Goal: Transaction & Acquisition: Book appointment/travel/reservation

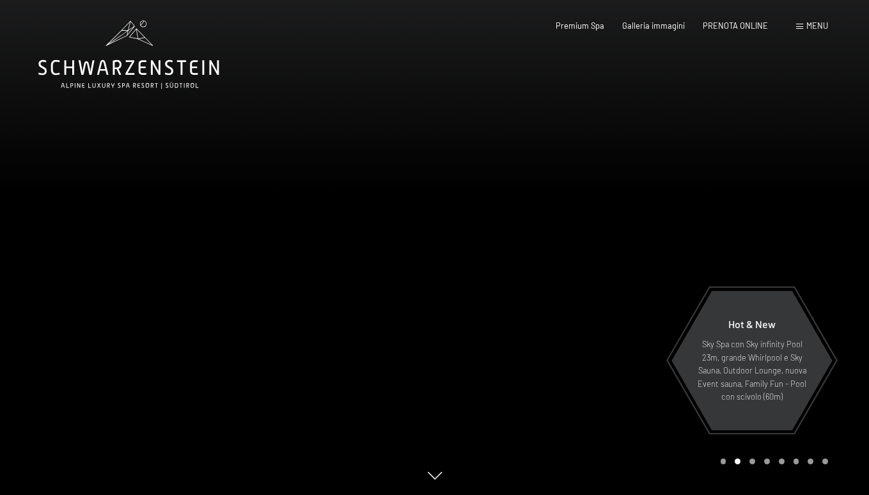
click at [801, 28] on span at bounding box center [799, 27] width 7 height 6
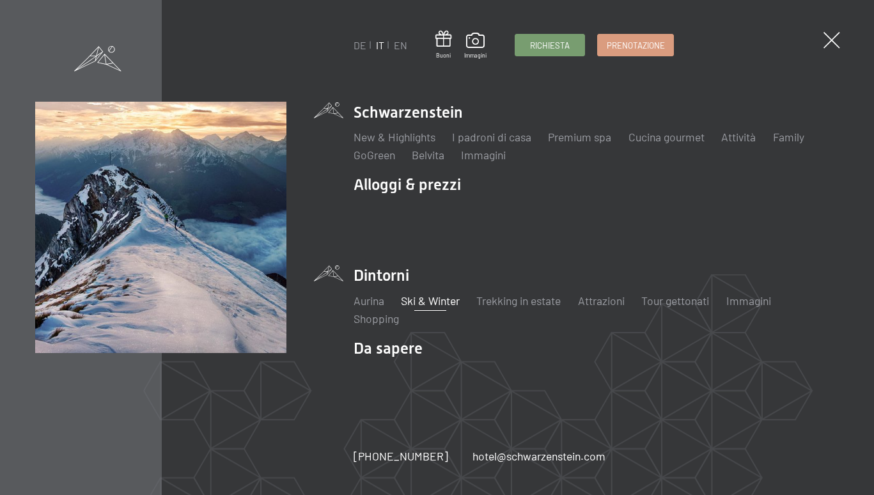
click at [421, 297] on link "Ski & Winter" at bounding box center [430, 301] width 59 height 14
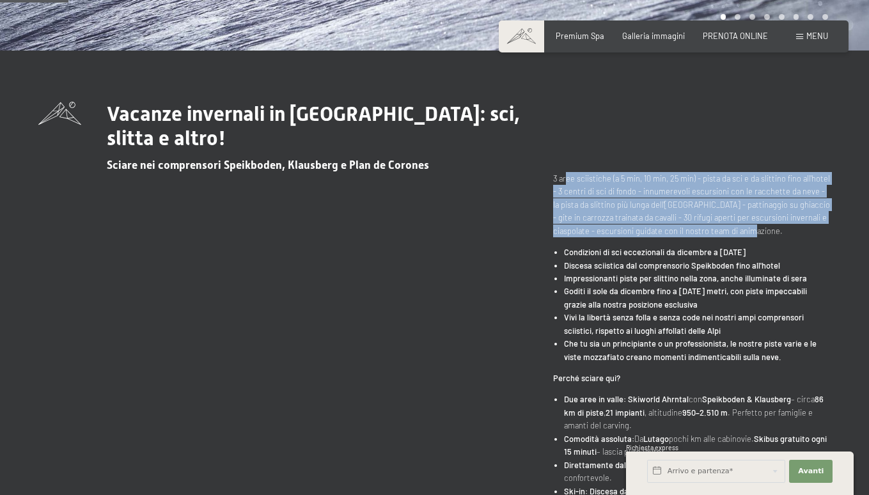
drag, startPoint x: 565, startPoint y: 182, endPoint x: 611, endPoint y: 234, distance: 69.8
click at [611, 234] on p "3 aree sciistiche (a 5 min, 10 min, 25 min) - pista da sci e da slittino fino a…" at bounding box center [692, 204] width 278 height 65
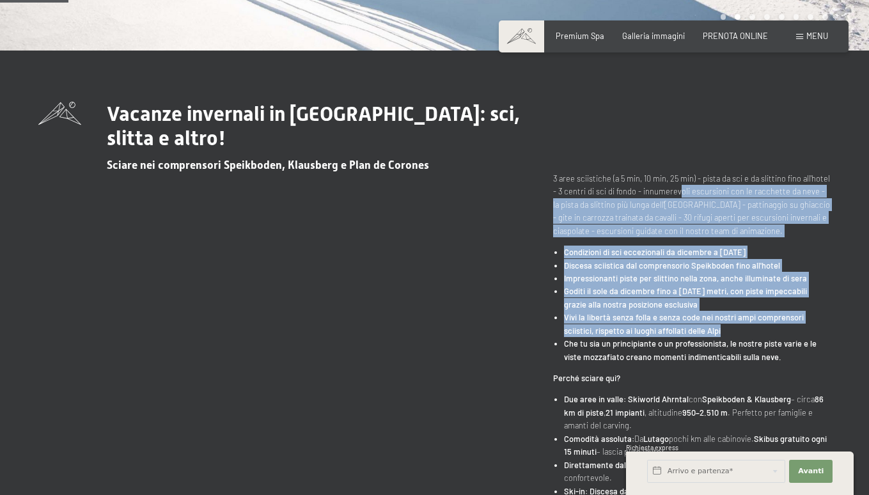
drag, startPoint x: 675, startPoint y: 194, endPoint x: 723, endPoint y: 330, distance: 144.0
click at [723, 330] on div "3 aree sciistiche (a 5 min, 10 min, 25 min) - pista da sci e da slittino fino a…" at bounding box center [692, 474] width 278 height 604
click at [723, 330] on li "Vivi la libertà senza folla e senza code nei nostri ampi comprensori sciistici,…" at bounding box center [697, 324] width 267 height 26
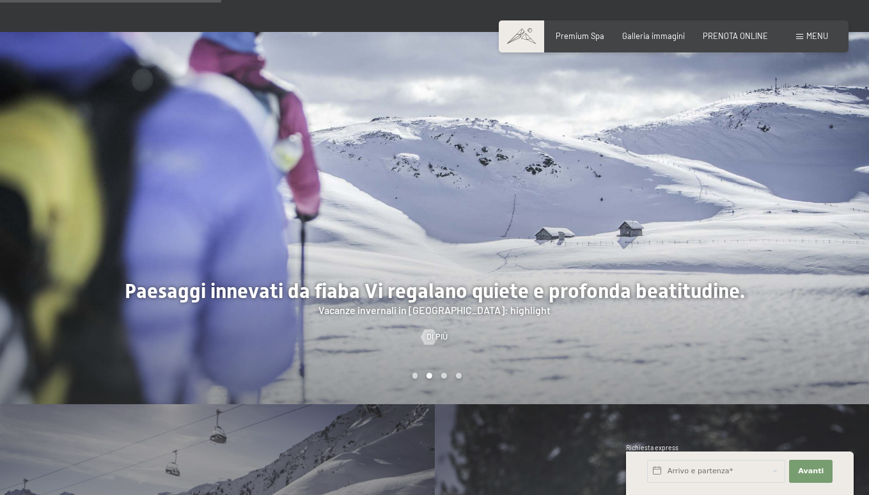
scroll to position [1177, 0]
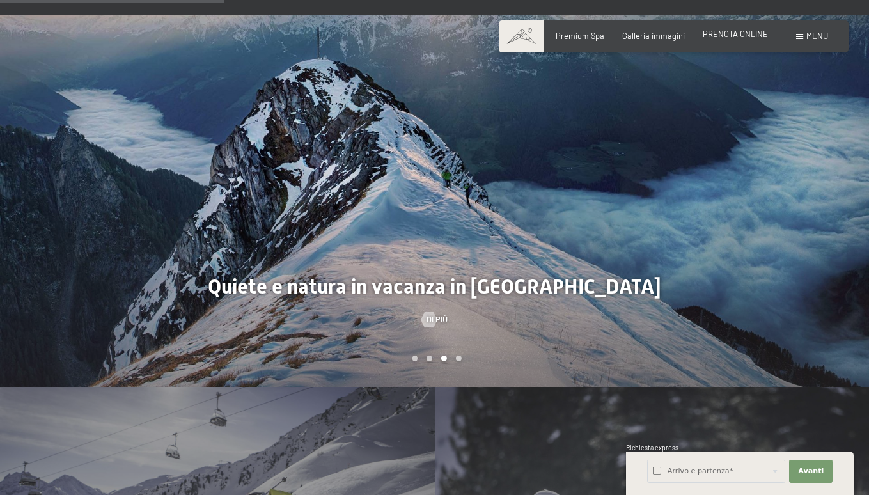
click at [733, 38] on span "PRENOTA ONLINE" at bounding box center [735, 34] width 65 height 10
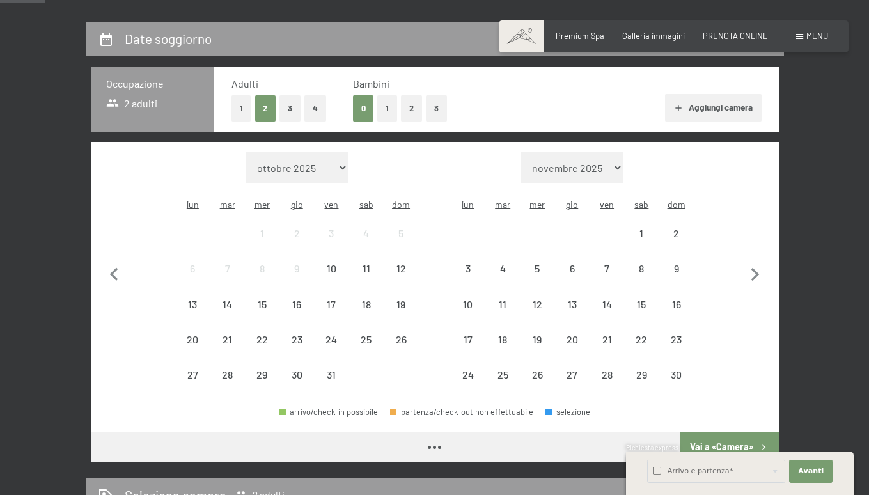
scroll to position [240, 0]
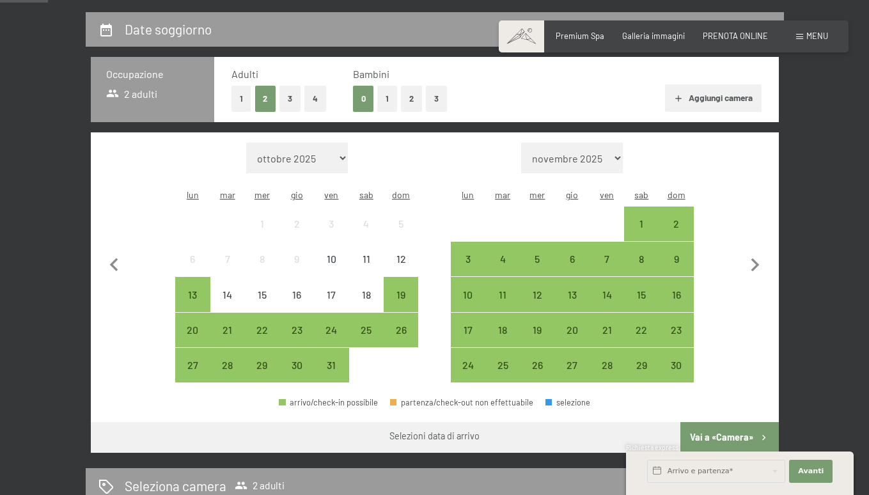
click at [391, 94] on button "1" at bounding box center [387, 99] width 20 height 26
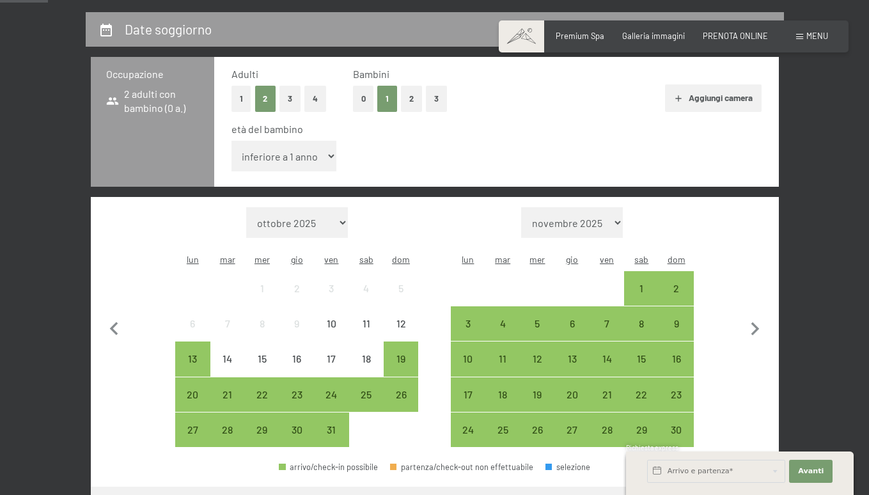
select select "3"
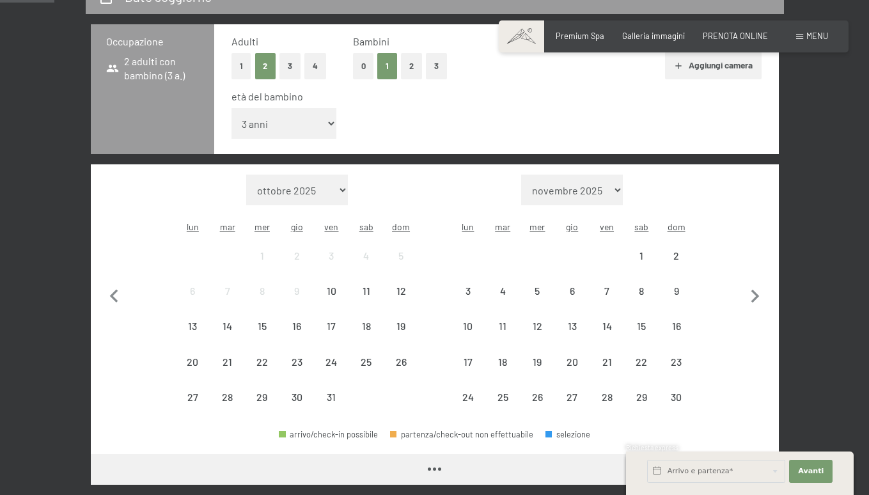
scroll to position [276, 0]
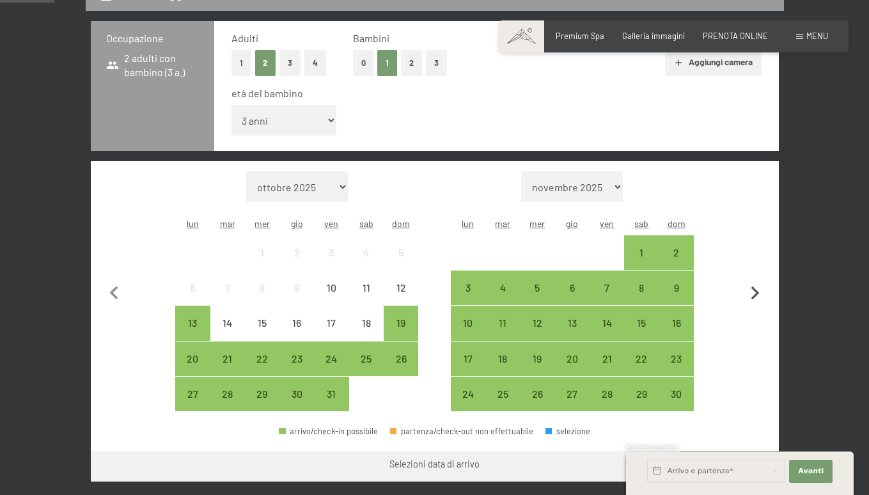
click at [757, 286] on icon "button" at bounding box center [755, 292] width 8 height 13
select select "[DATE]"
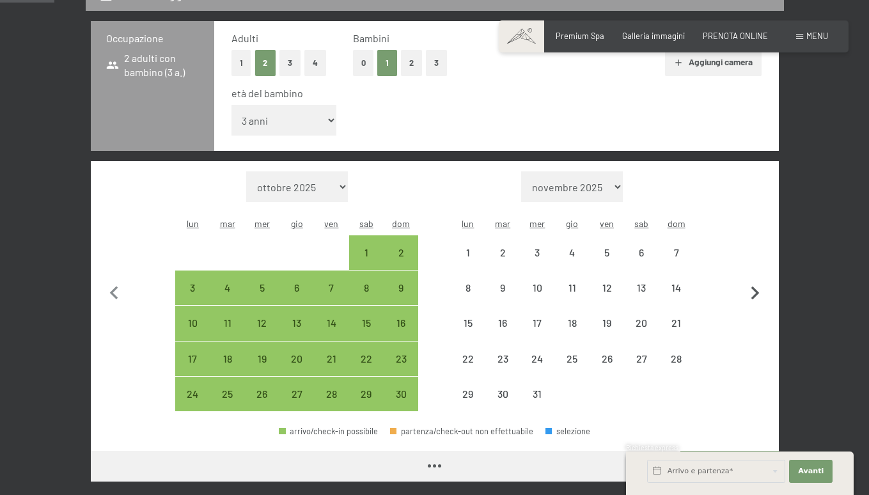
select select "[DATE]"
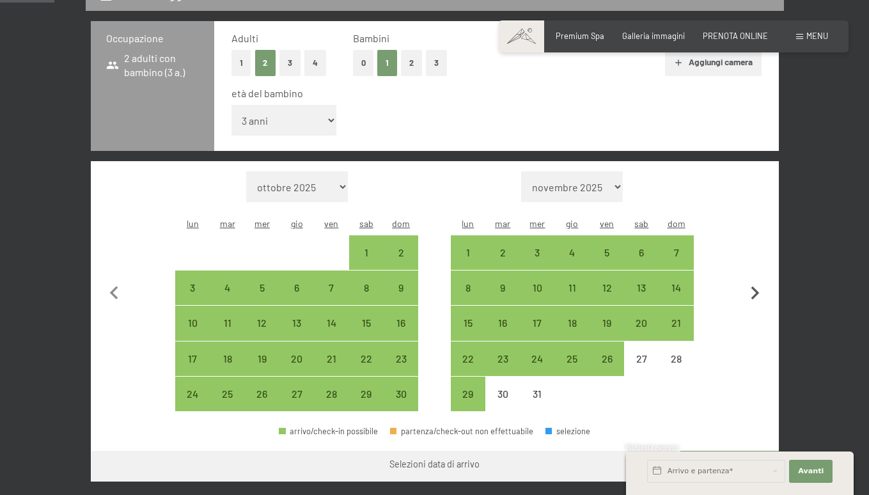
click at [757, 286] on icon "button" at bounding box center [755, 292] width 8 height 13
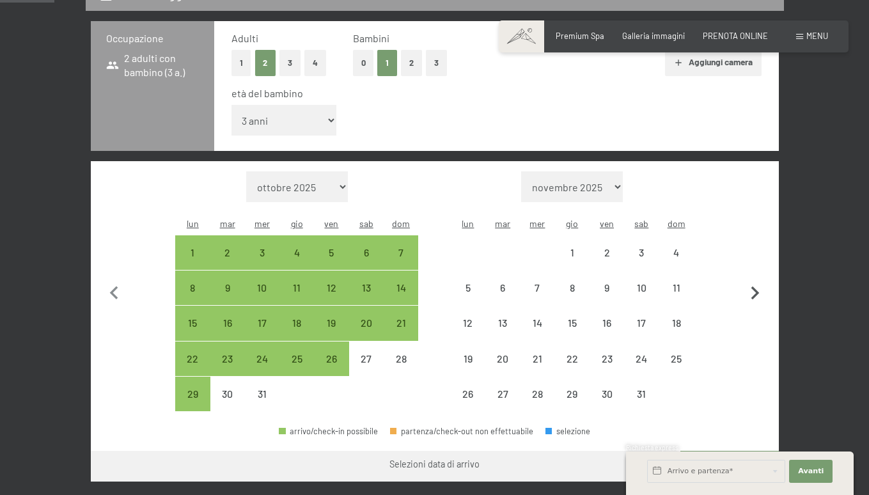
select select "[DATE]"
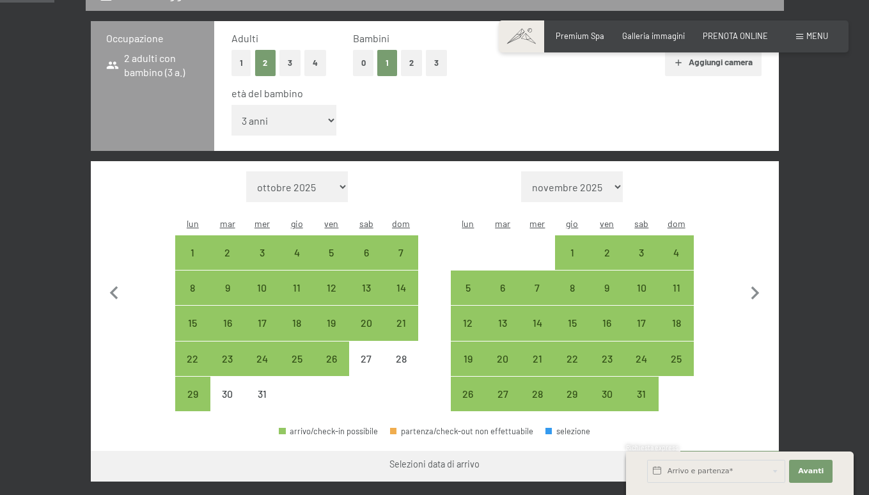
click at [210, 377] on div "30" at bounding box center [227, 394] width 35 height 35
select select "[DATE]"
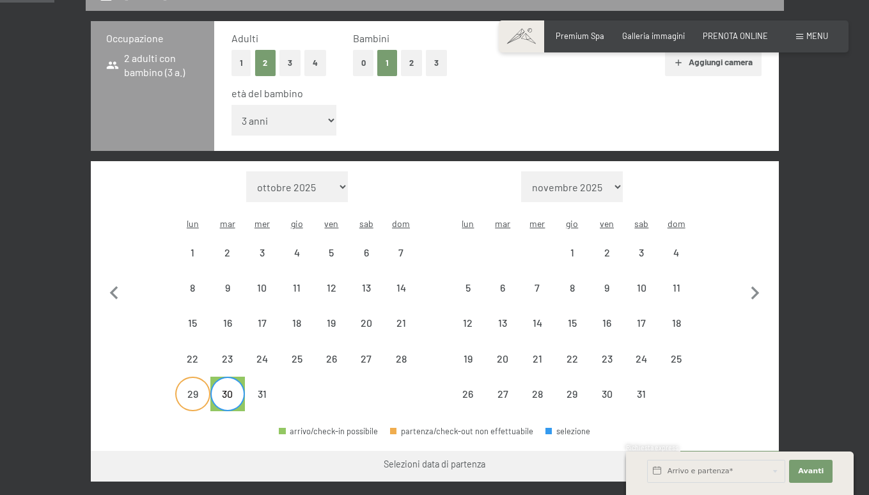
click at [202, 389] on div "29" at bounding box center [193, 405] width 32 height 32
select select "[DATE]"
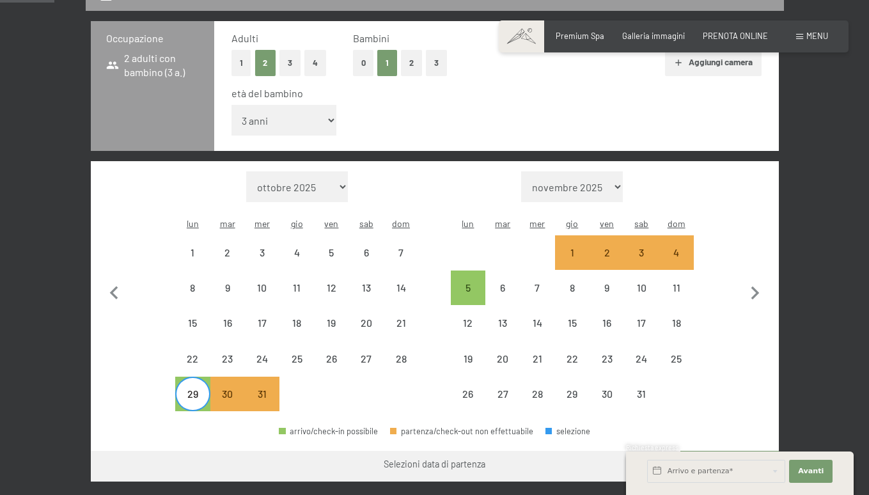
click at [202, 389] on div "29" at bounding box center [193, 405] width 32 height 32
select select "[DATE]"
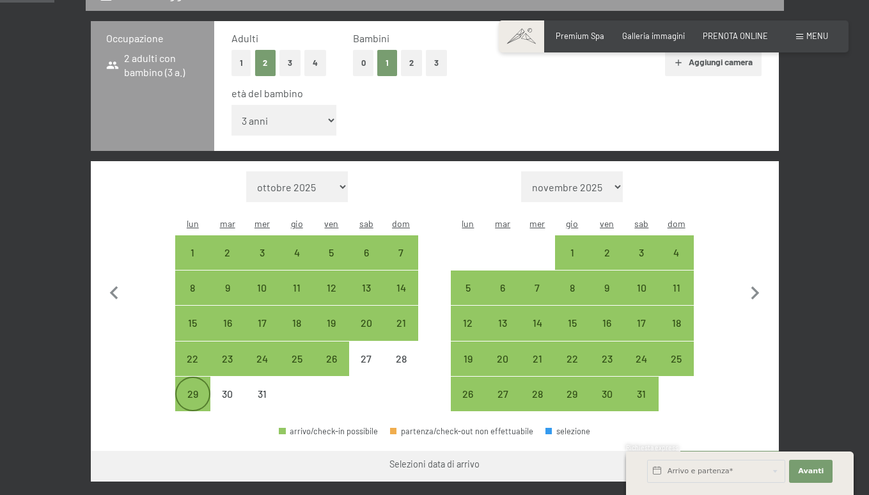
click at [202, 389] on div "29" at bounding box center [193, 405] width 32 height 32
select select "[DATE]"
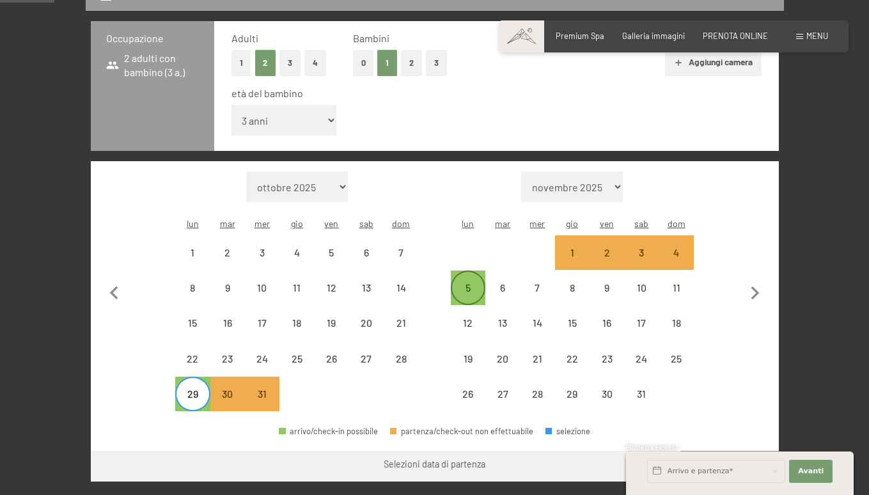
click at [468, 283] on div "5" at bounding box center [468, 299] width 32 height 32
select select "[DATE]"
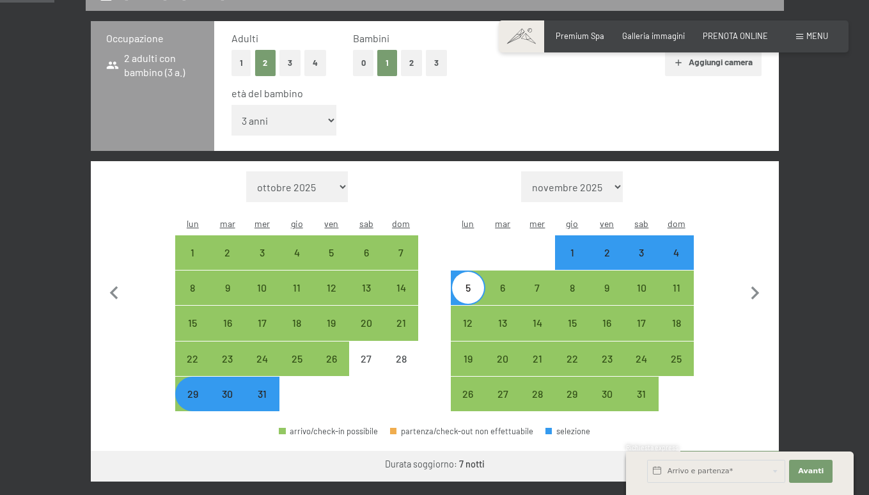
click at [726, 451] on button "Vai a «Camera»" at bounding box center [729, 466] width 98 height 31
select select "[DATE]"
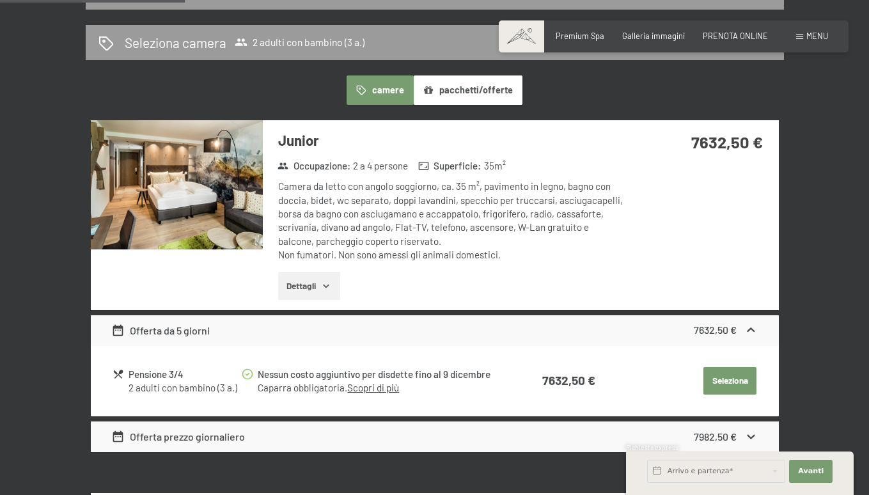
scroll to position [251, 0]
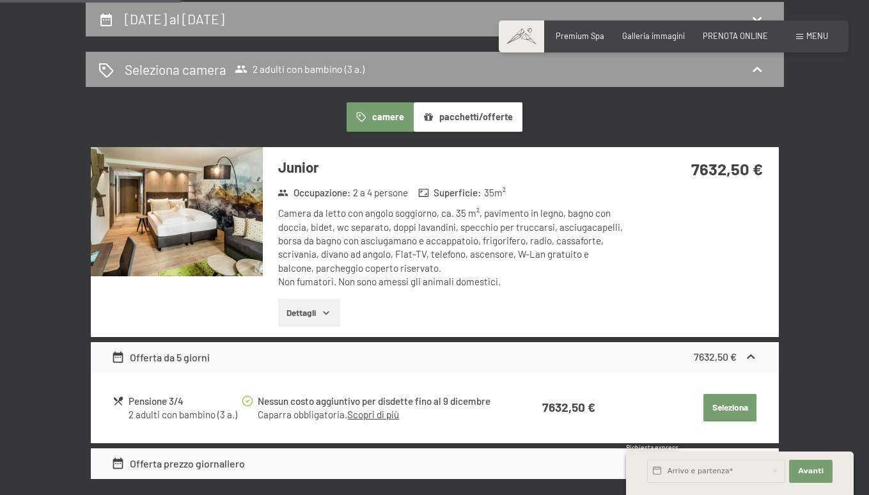
click at [219, 214] on img at bounding box center [177, 211] width 172 height 129
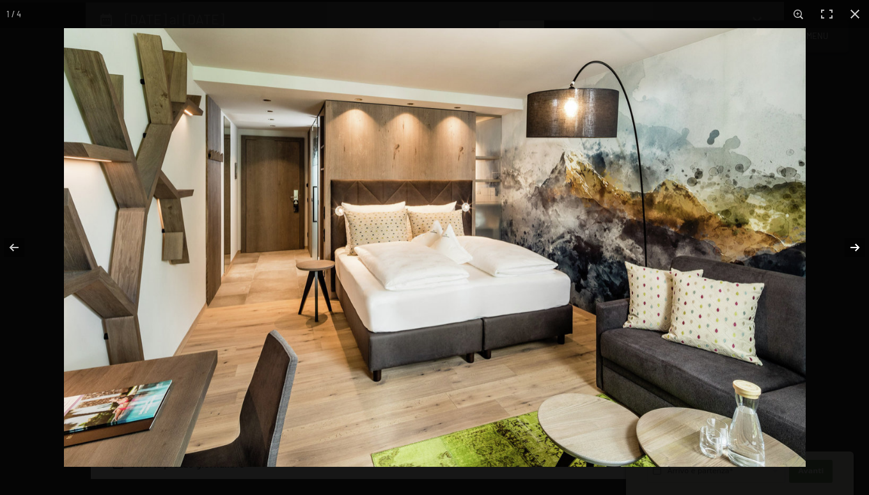
click at [856, 246] on button "button" at bounding box center [846, 248] width 45 height 64
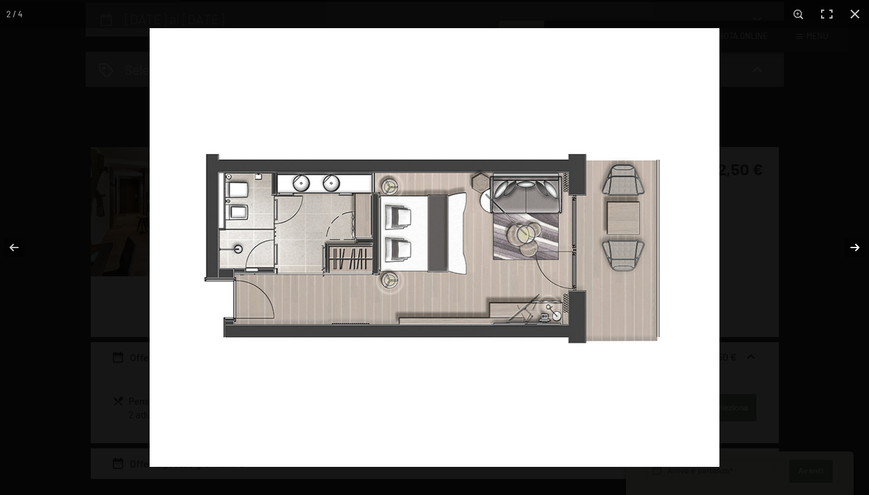
click at [856, 246] on button "button" at bounding box center [846, 248] width 45 height 64
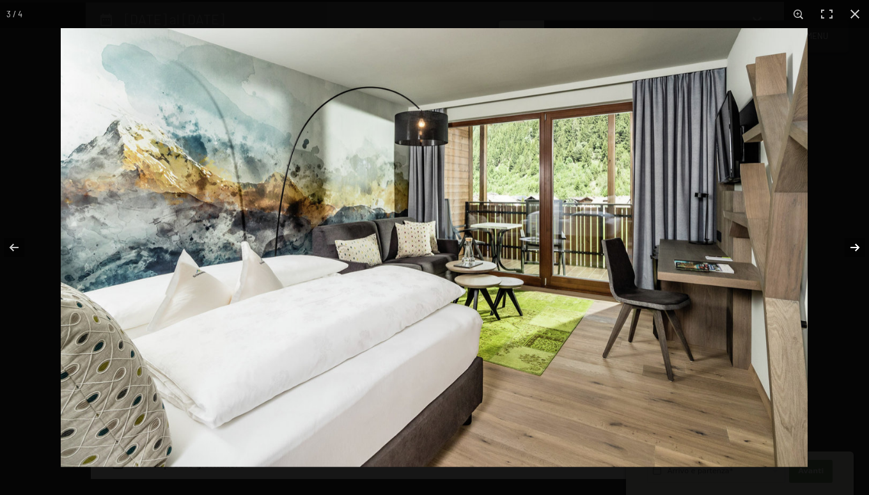
click at [856, 246] on button "button" at bounding box center [846, 248] width 45 height 64
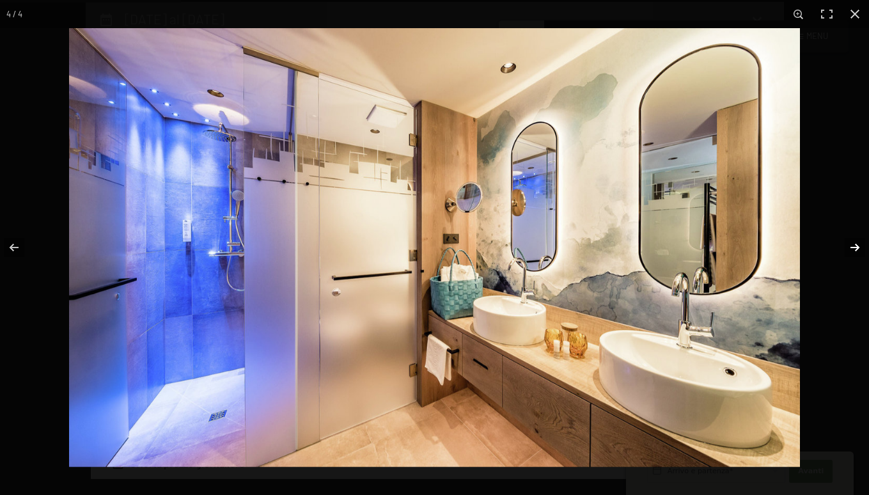
click at [856, 246] on button "button" at bounding box center [846, 248] width 45 height 64
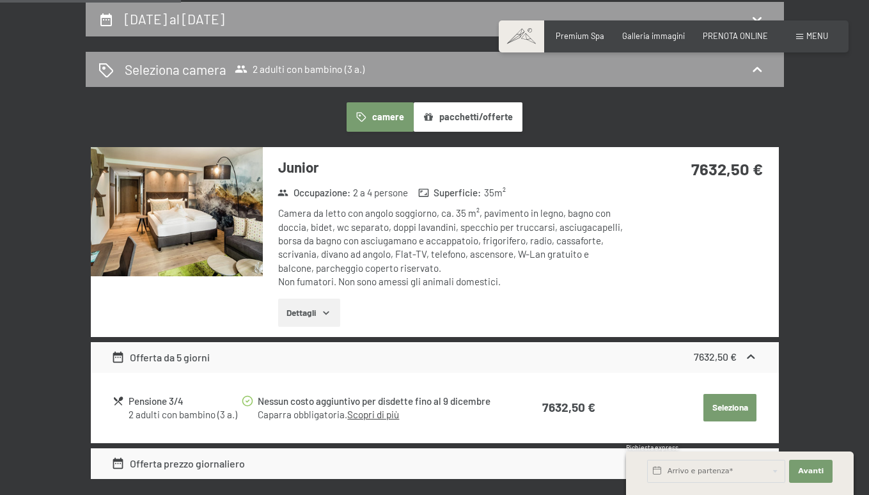
click at [0, 0] on button "button" at bounding box center [0, 0] width 0 height 0
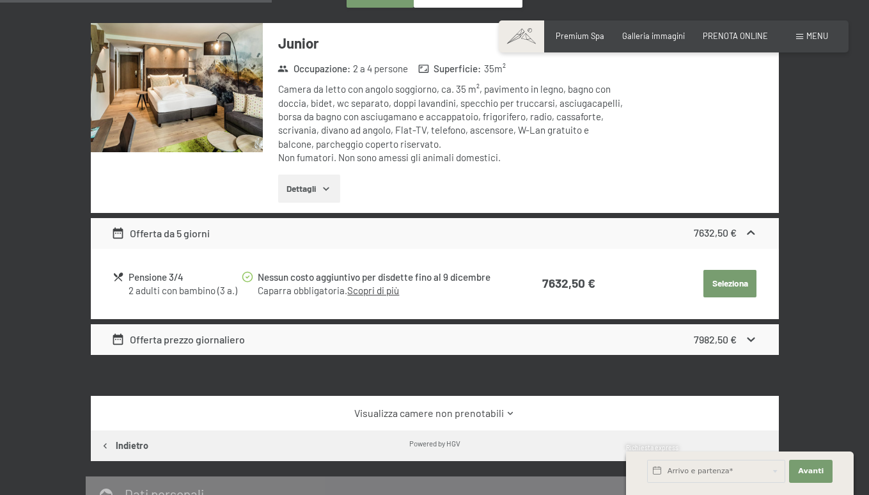
scroll to position [386, 0]
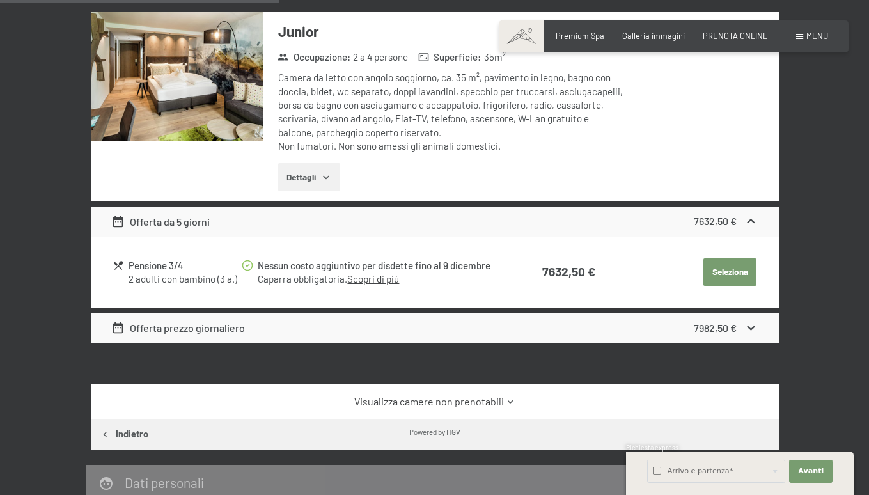
click at [723, 324] on strong "7982,50 €" at bounding box center [715, 328] width 43 height 12
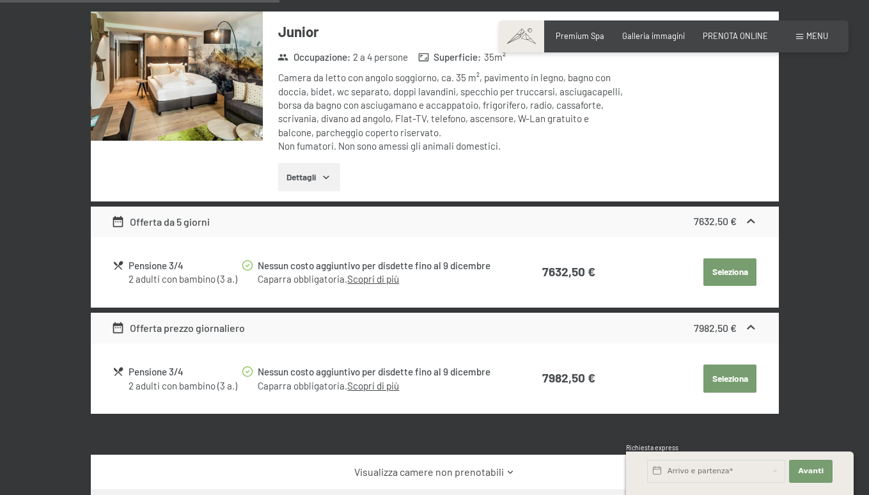
click at [391, 380] on link "Scopri di più" at bounding box center [373, 386] width 52 height 12
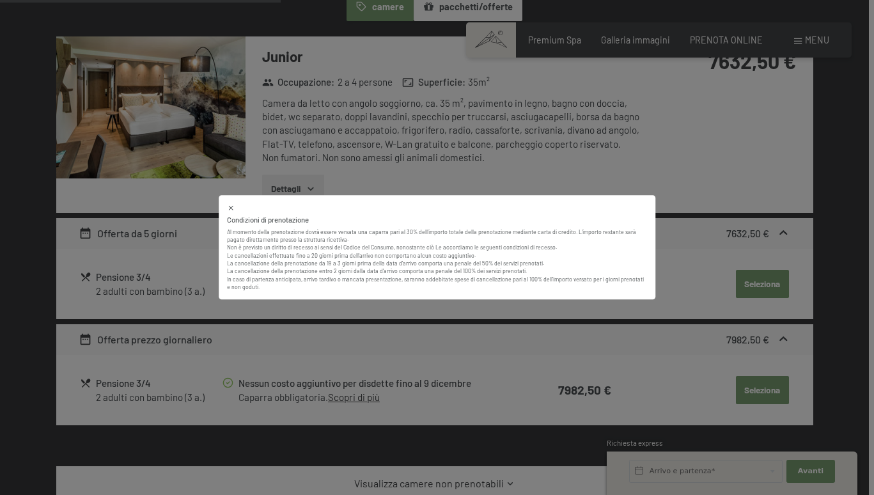
click at [230, 210] on icon at bounding box center [231, 209] width 8 height 8
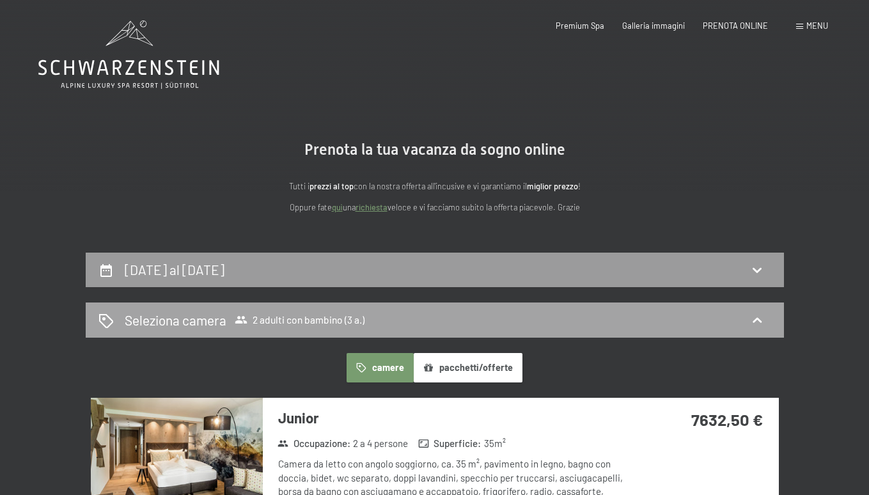
scroll to position [0, 0]
click at [474, 278] on div "[DATE] al [DATE]" at bounding box center [434, 269] width 673 height 19
select select "3"
select select "[DATE]"
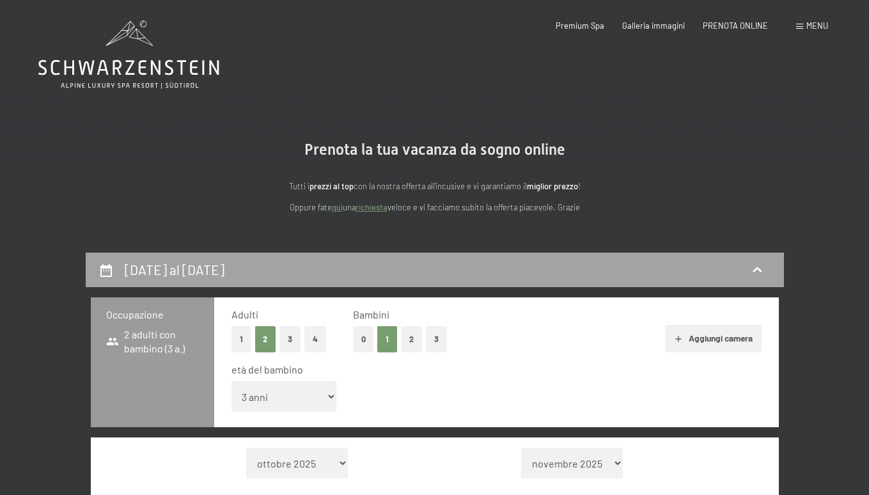
scroll to position [251, 0]
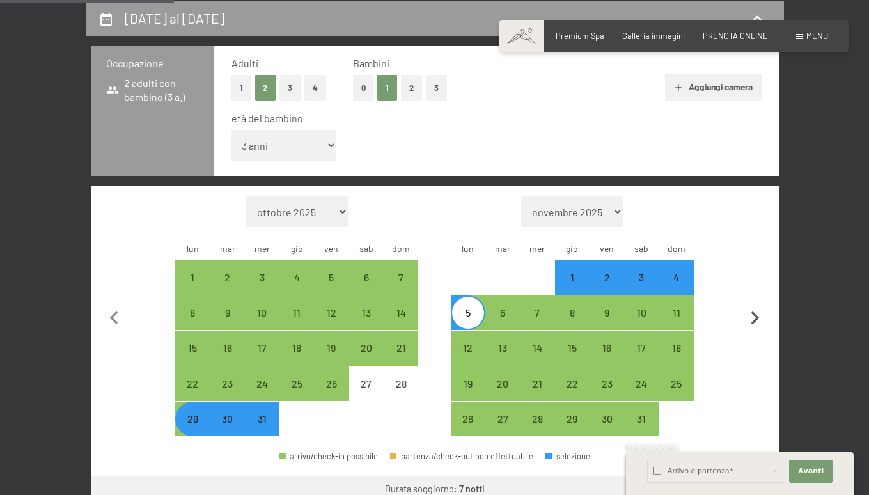
click at [755, 305] on icon "button" at bounding box center [755, 318] width 27 height 27
select select "[DATE]"
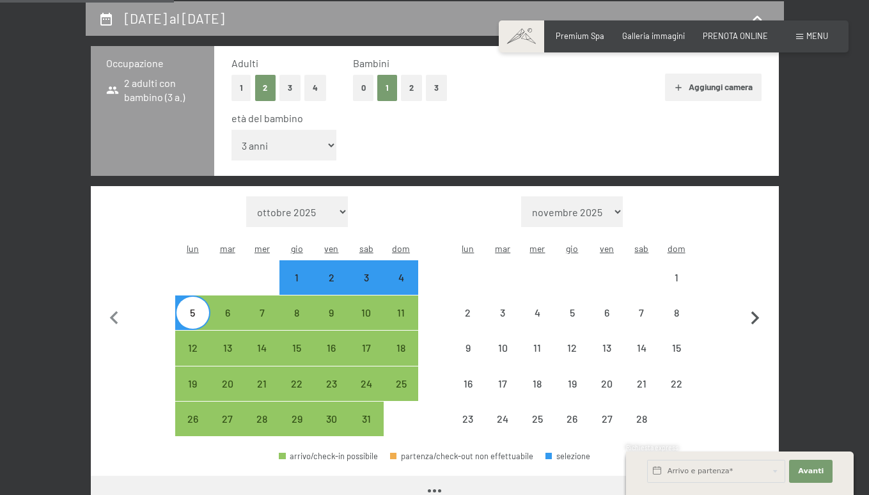
select select "[DATE]"
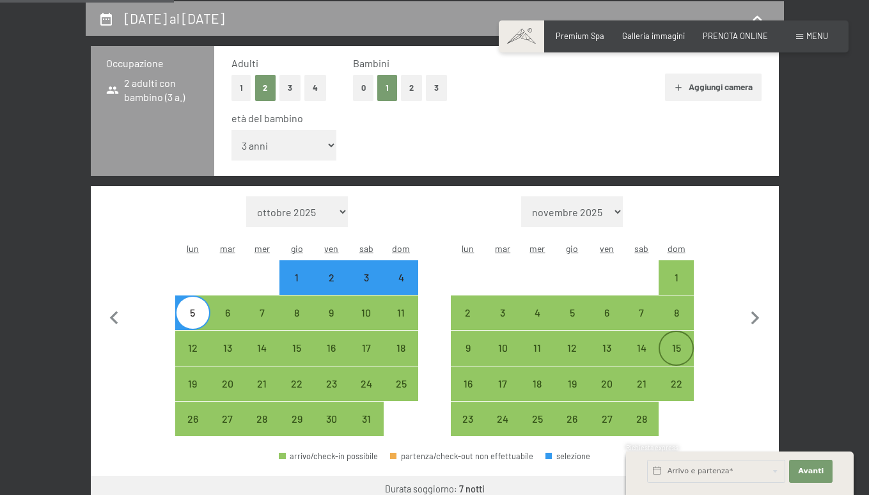
click at [682, 343] on div "15" at bounding box center [676, 359] width 32 height 32
select select "[DATE]"
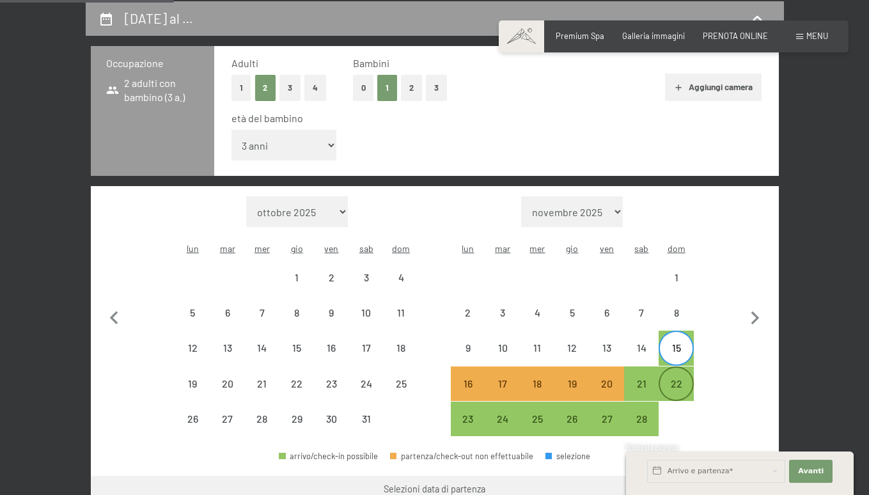
click at [674, 379] on div "22" at bounding box center [676, 395] width 32 height 32
select select "[DATE]"
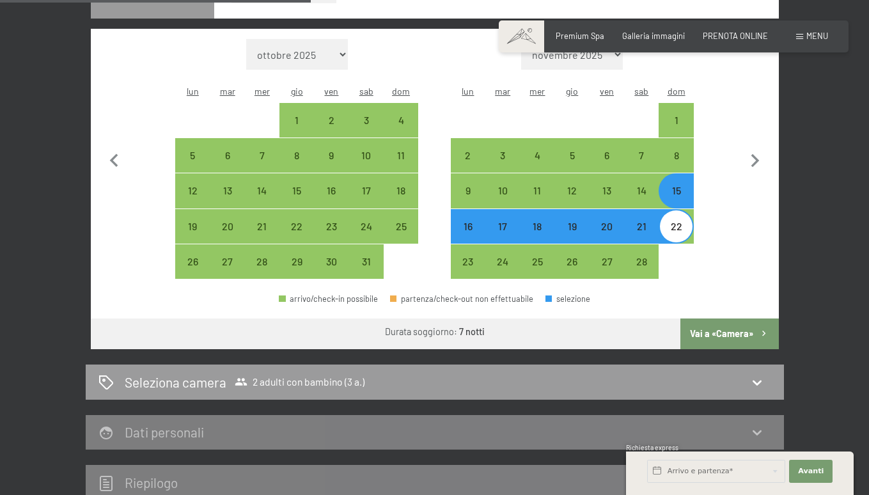
click at [713, 318] on button "Vai a «Camera»" at bounding box center [729, 333] width 98 height 31
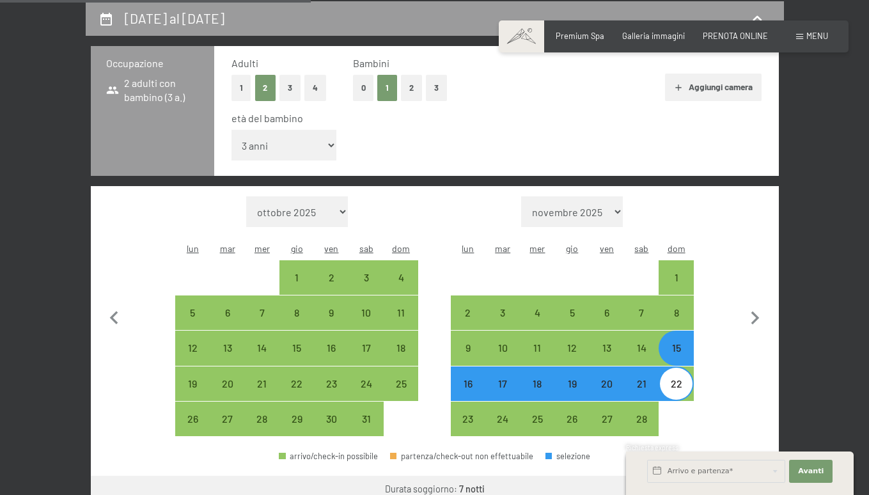
select select "[DATE]"
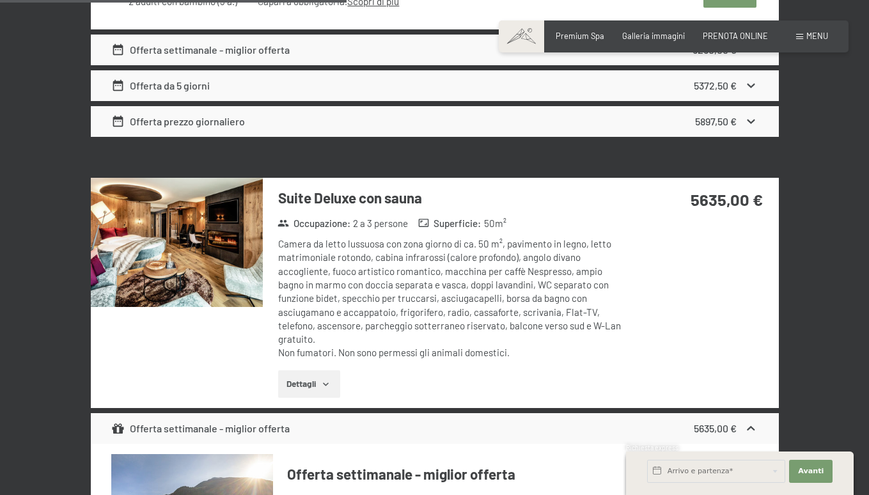
scroll to position [2141, 0]
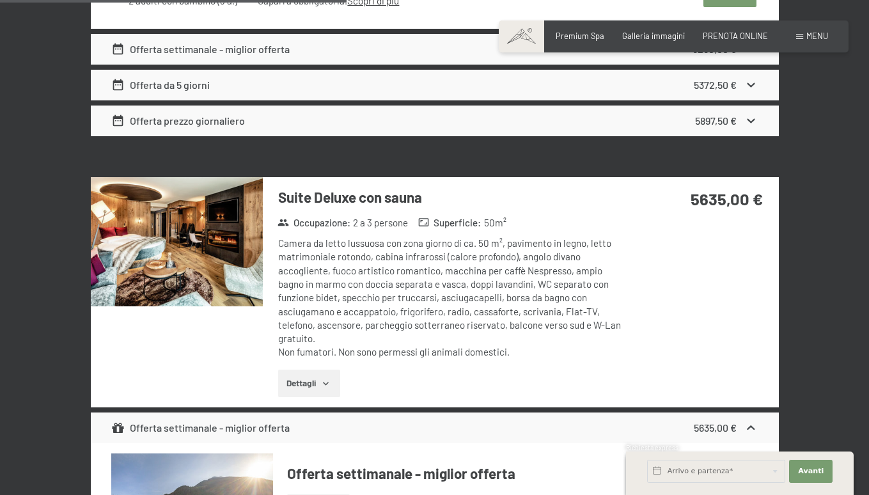
click at [208, 225] on img at bounding box center [177, 241] width 172 height 129
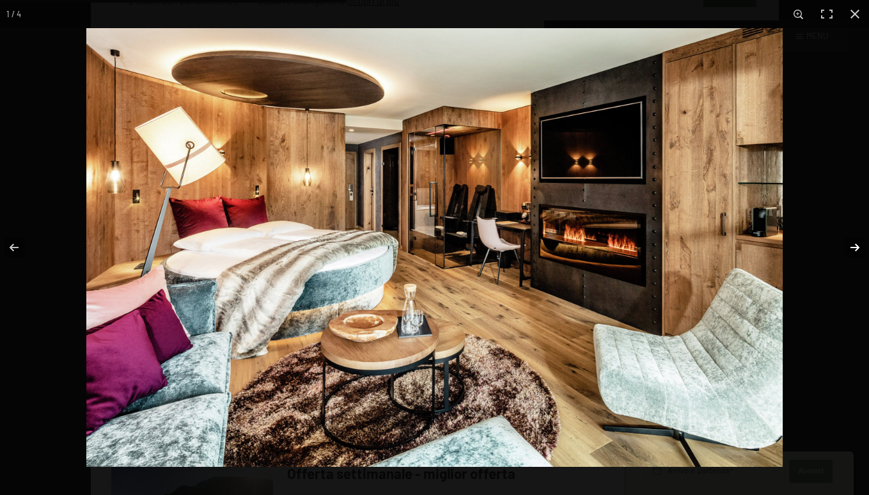
click at [852, 249] on button "button" at bounding box center [846, 248] width 45 height 64
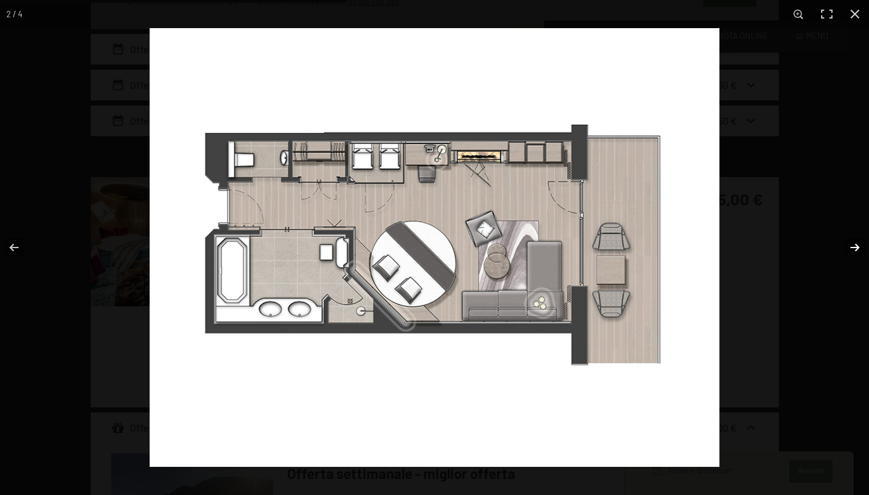
click at [852, 249] on button "button" at bounding box center [846, 248] width 45 height 64
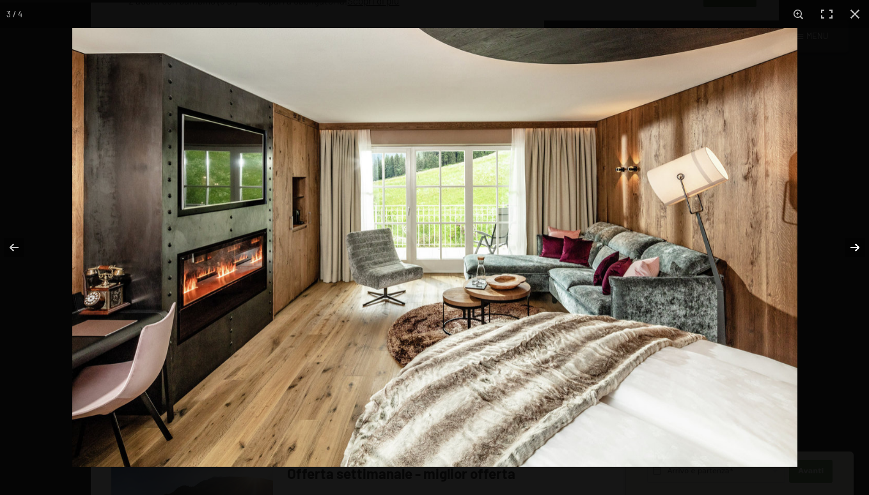
click at [852, 249] on button "button" at bounding box center [846, 248] width 45 height 64
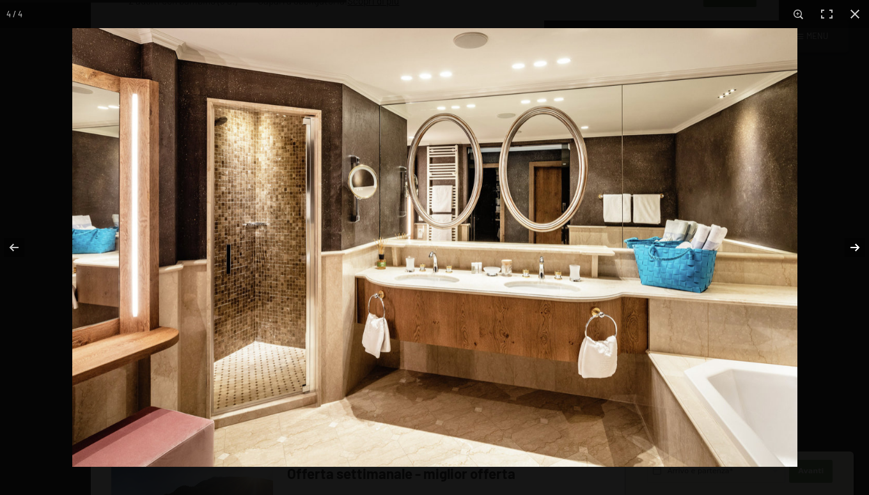
click at [852, 249] on button "button" at bounding box center [846, 248] width 45 height 64
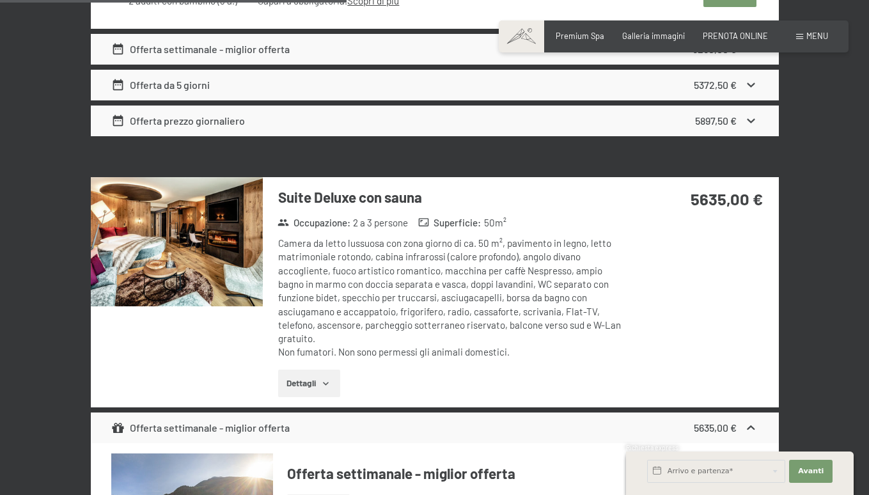
click at [0, 0] on button "button" at bounding box center [0, 0] width 0 height 0
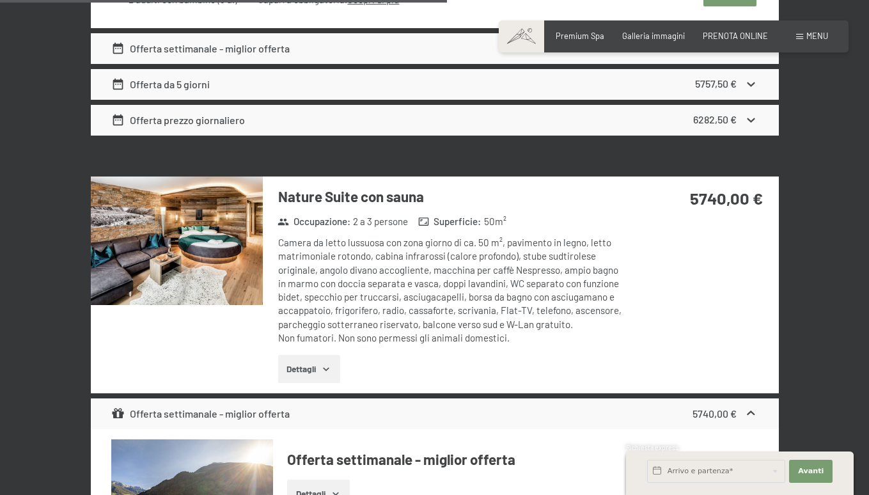
scroll to position [2814, 0]
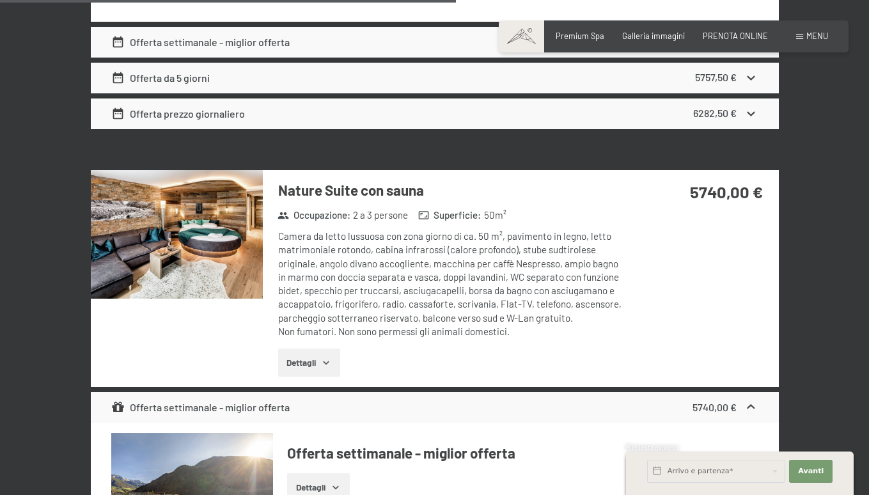
click at [222, 208] on img at bounding box center [177, 234] width 172 height 129
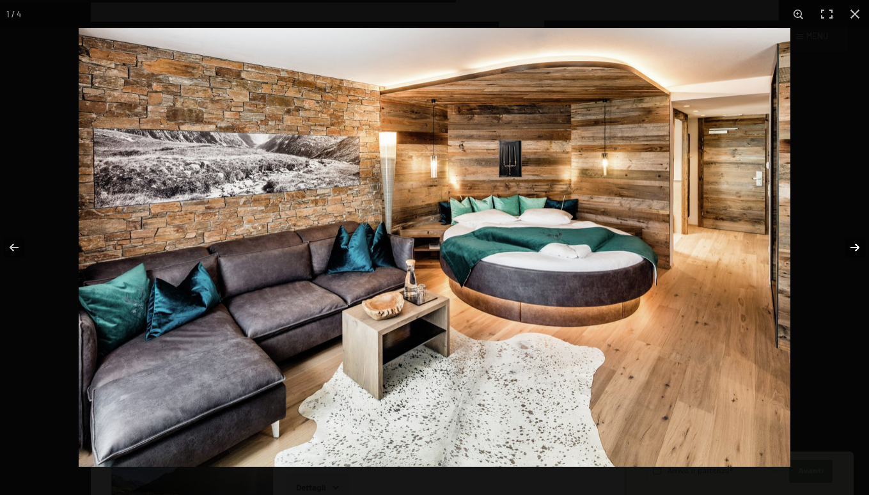
click at [858, 246] on button "button" at bounding box center [846, 248] width 45 height 64
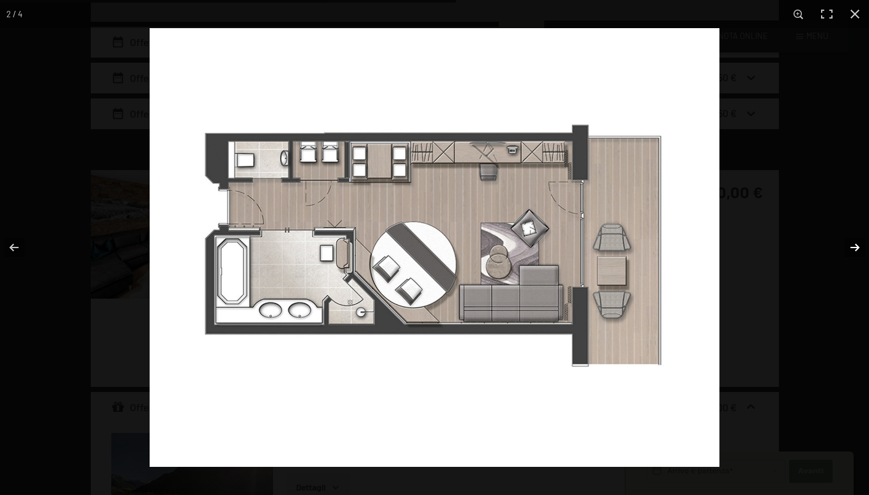
click at [858, 246] on button "button" at bounding box center [846, 248] width 45 height 64
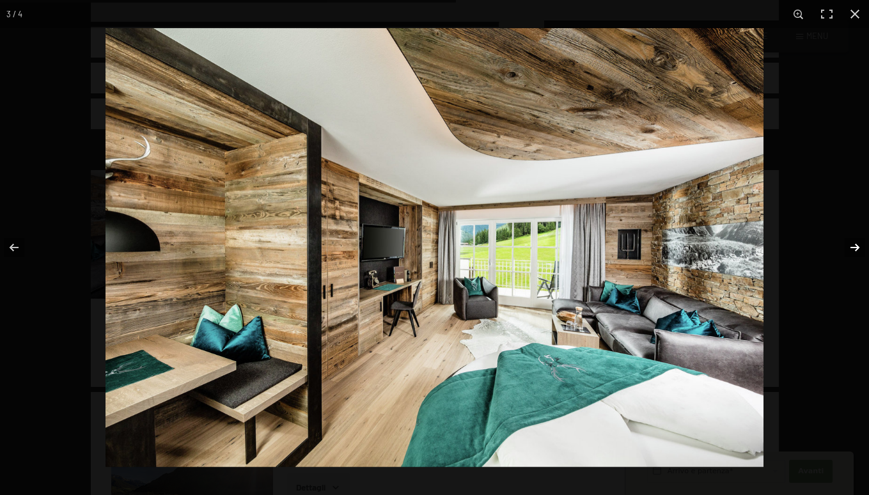
click at [858, 246] on button "button" at bounding box center [846, 248] width 45 height 64
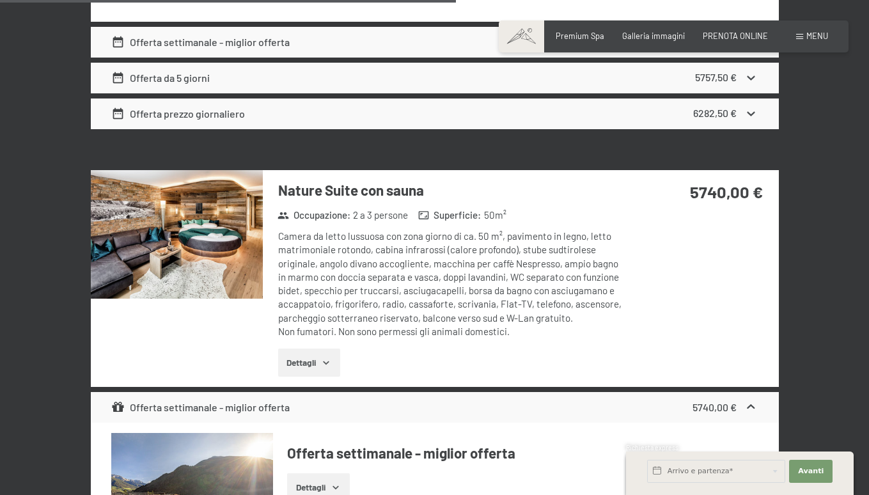
click at [0, 0] on button "button" at bounding box center [0, 0] width 0 height 0
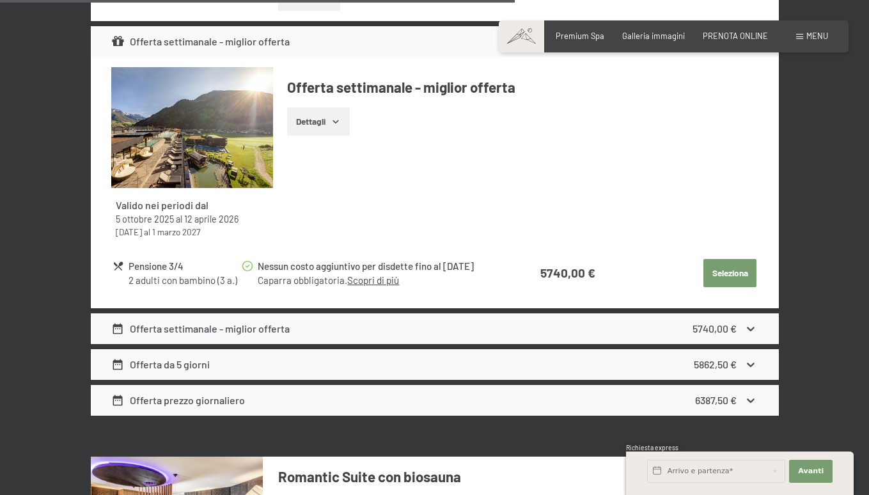
scroll to position [3183, 0]
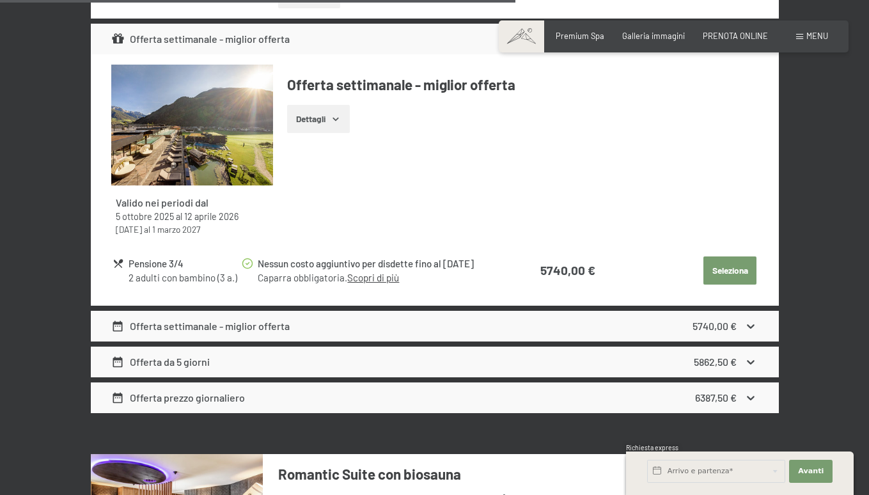
click at [540, 311] on div "Offerta settimanale - miglior offerta 5740,00 €" at bounding box center [435, 326] width 688 height 31
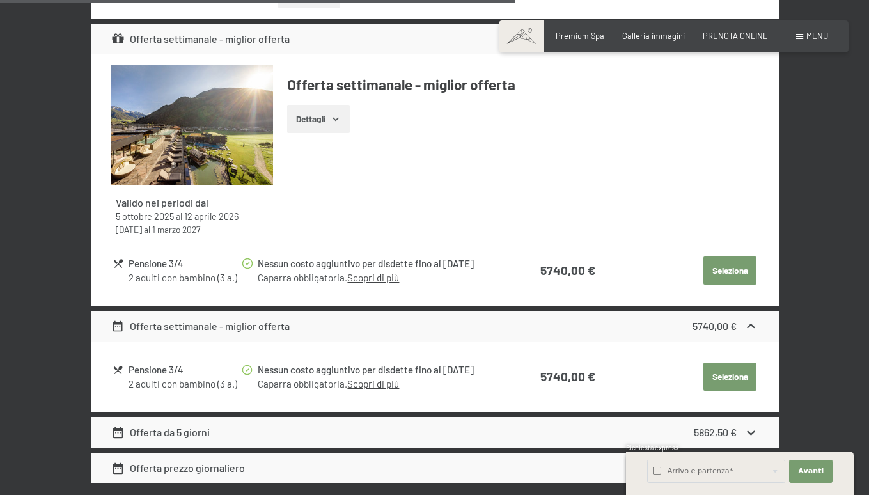
click at [540, 311] on div "Offerta settimanale - miglior offerta 5740,00 €" at bounding box center [435, 326] width 688 height 31
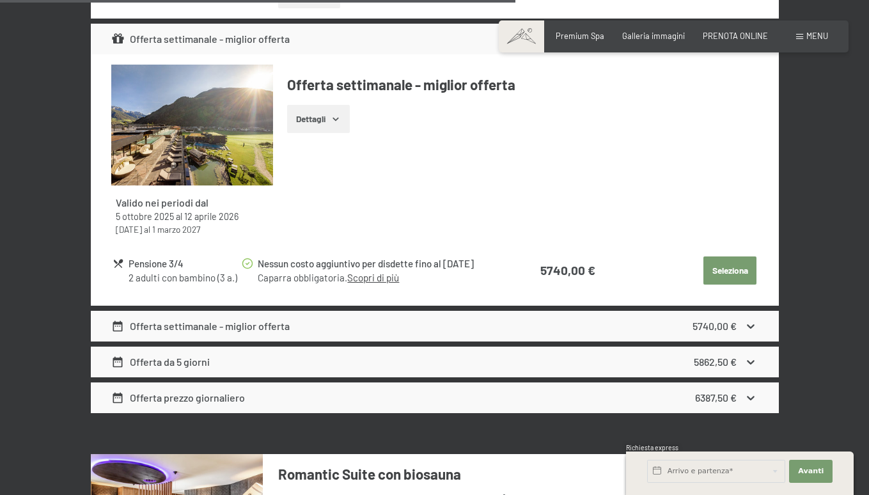
click at [532, 347] on div "Offerta da 5 giorni 5862,50 €" at bounding box center [435, 362] width 688 height 31
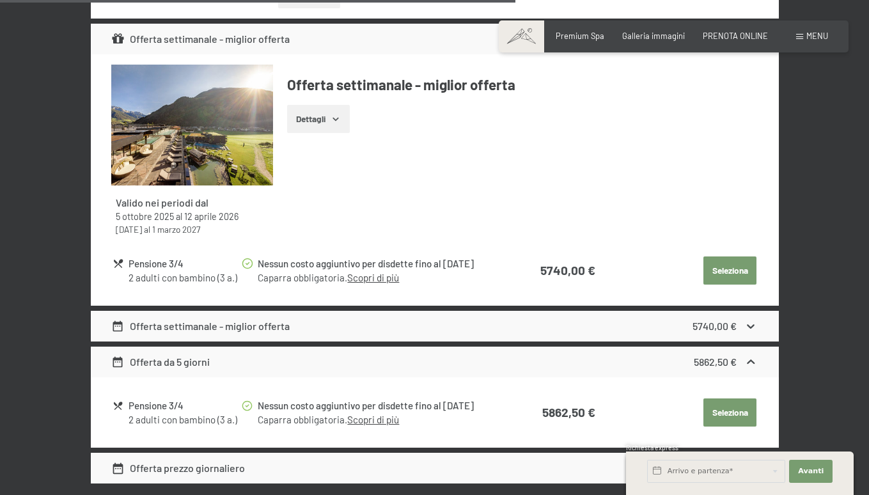
click at [532, 347] on div "Offerta da 5 giorni 5862,50 €" at bounding box center [435, 362] width 688 height 31
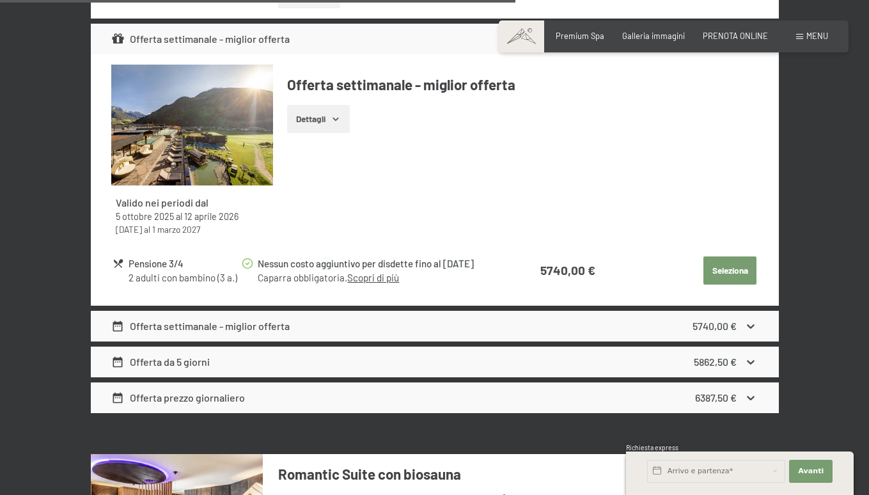
click at [531, 382] on div "Offerta prezzo giornaliero 6387,50 €" at bounding box center [435, 397] width 688 height 31
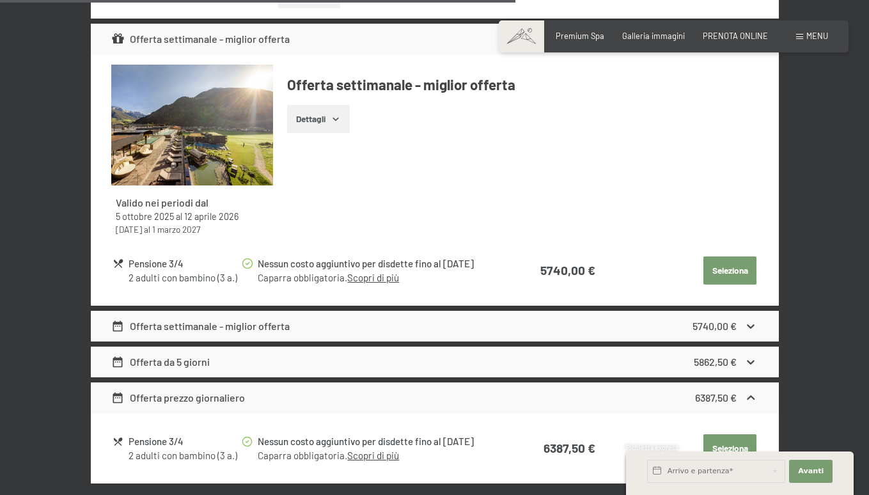
click at [531, 382] on div "Offerta prezzo giornaliero 6387,50 €" at bounding box center [435, 397] width 688 height 31
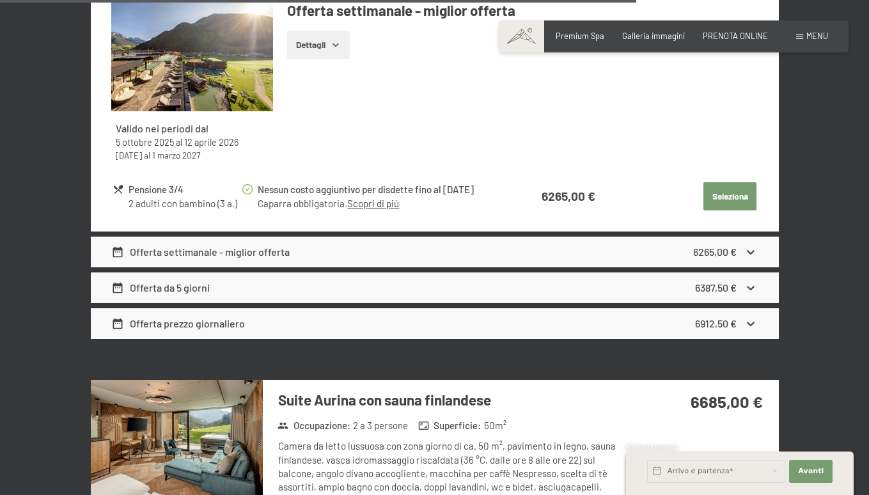
scroll to position [3928, 0]
